Goal: Register for event/course

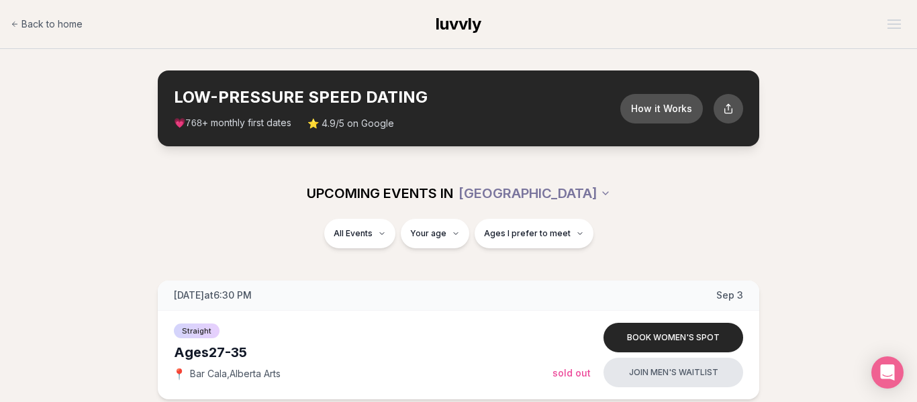
scroll to position [44, 0]
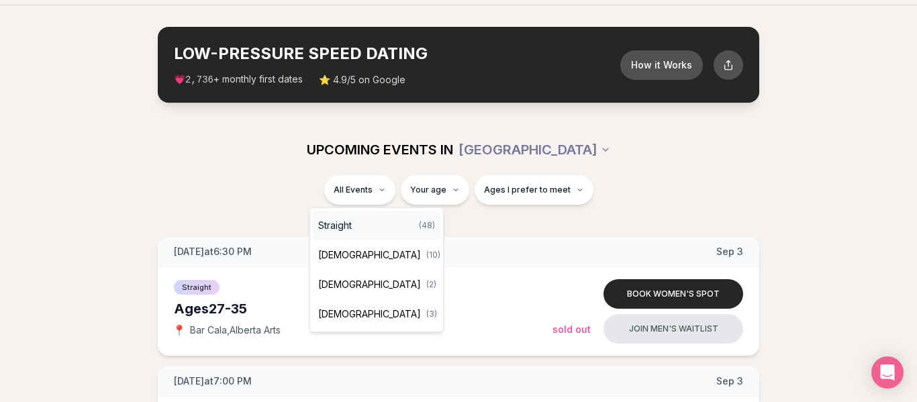
click at [358, 219] on div "Straight ( 48 )" at bounding box center [377, 226] width 128 height 30
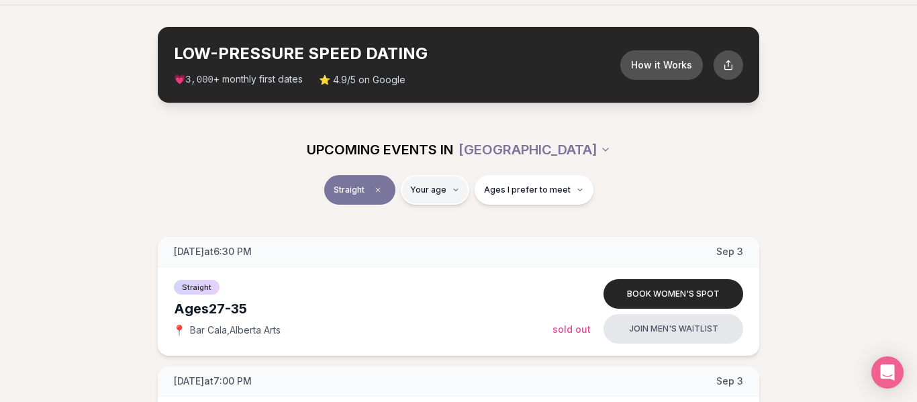
type input "**"
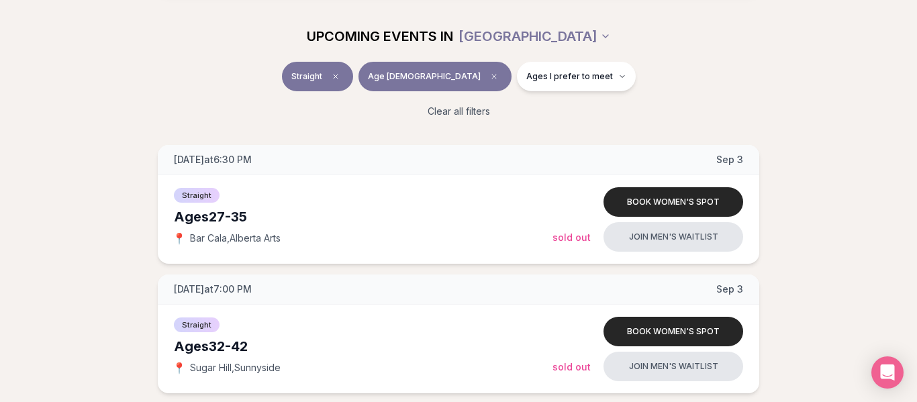
scroll to position [158, 0]
click at [492, 77] on icon "Clear age" at bounding box center [494, 76] width 4 height 4
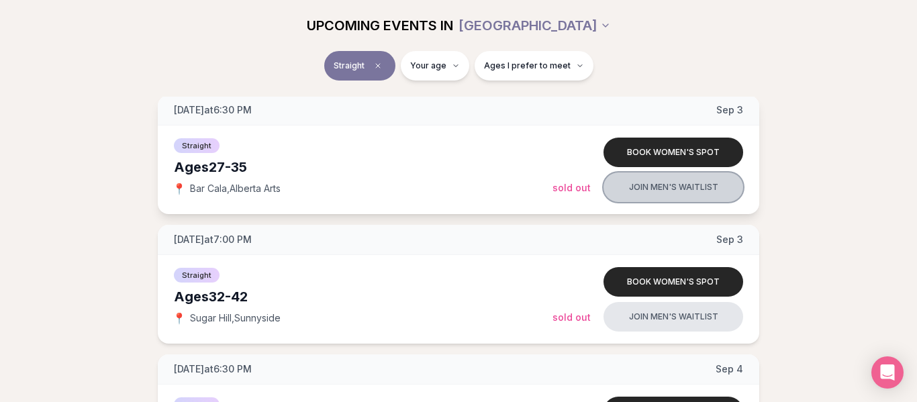
click at [673, 187] on button "Join men's waitlist" at bounding box center [673, 187] width 140 height 30
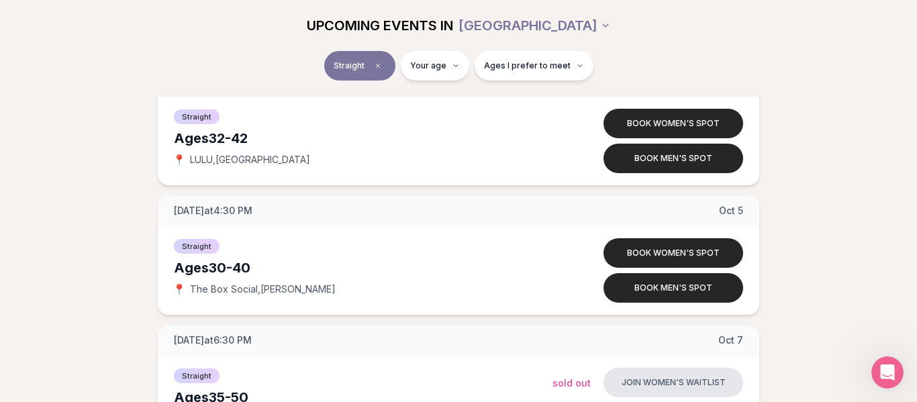
scroll to position [3201, 0]
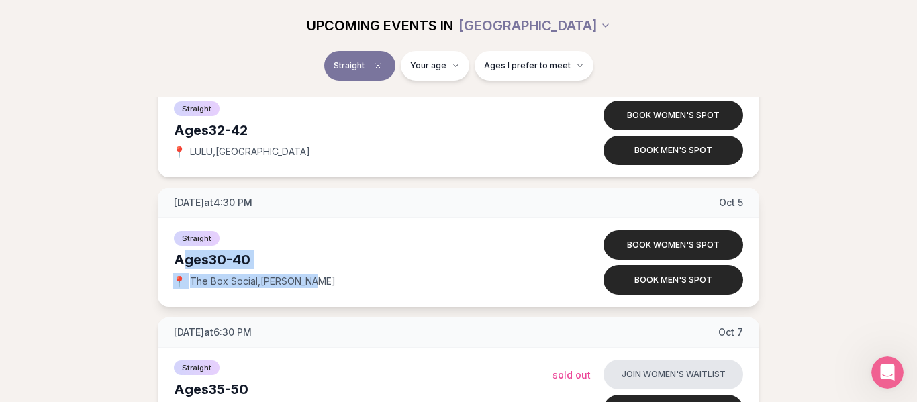
drag, startPoint x: 181, startPoint y: 260, endPoint x: 357, endPoint y: 276, distance: 176.6
click at [357, 276] on div "Straight Ages [DEMOGRAPHIC_DATA] 📍 The Box Social , [PERSON_NAME]" at bounding box center [363, 262] width 378 height 67
click at [357, 276] on div "📍 The Box Social , [PERSON_NAME]" at bounding box center [363, 280] width 378 height 13
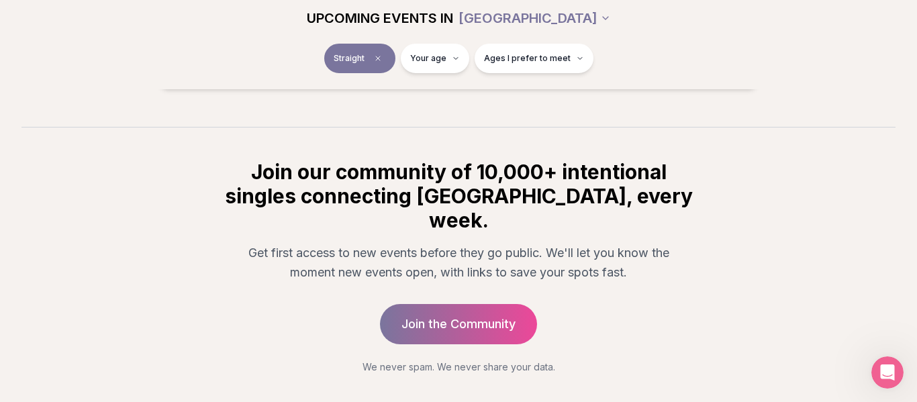
scroll to position [6405, 0]
